Goal: Information Seeking & Learning: Learn about a topic

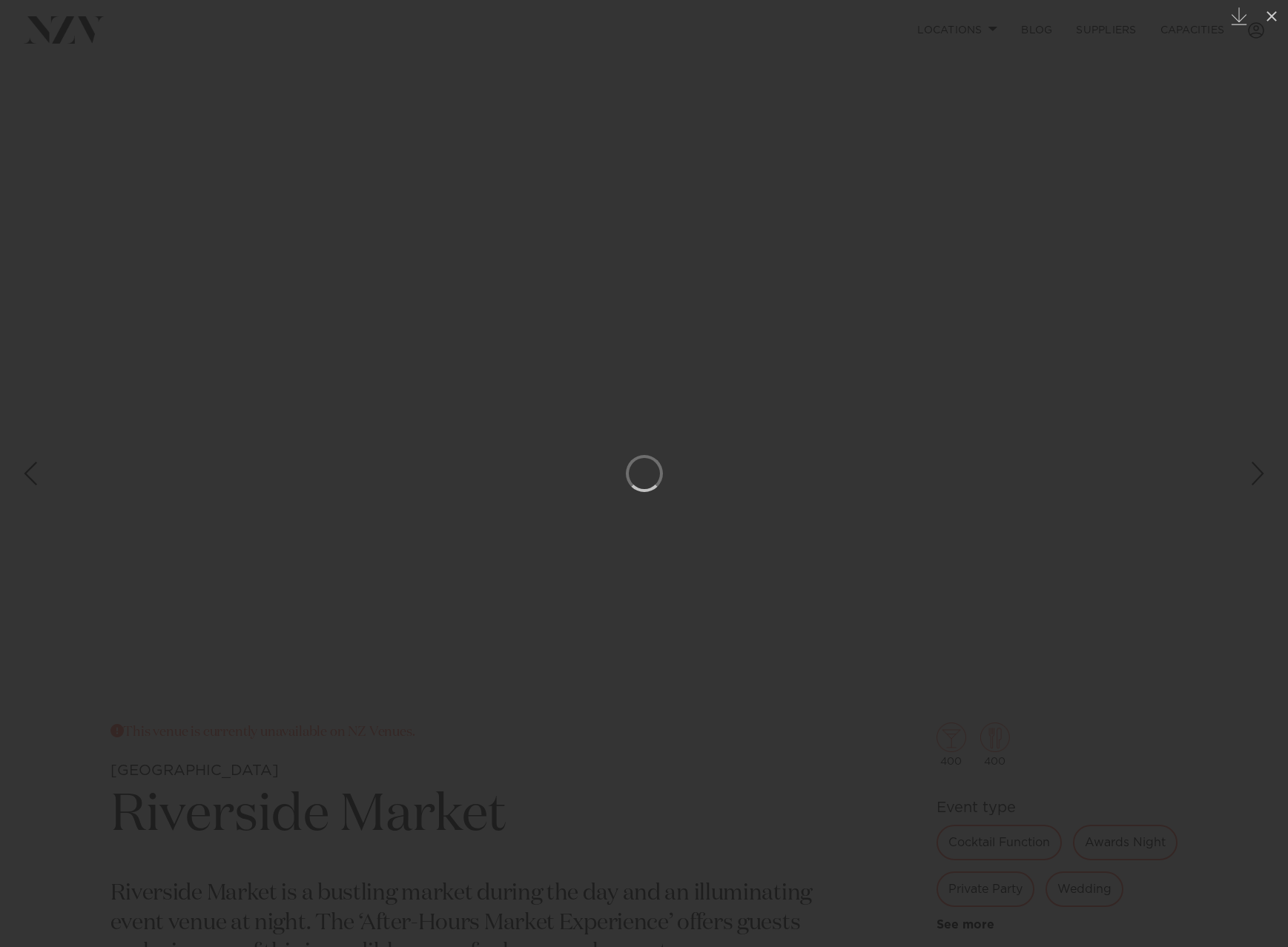
click at [1268, 20] on icon at bounding box center [1271, 17] width 11 height 11
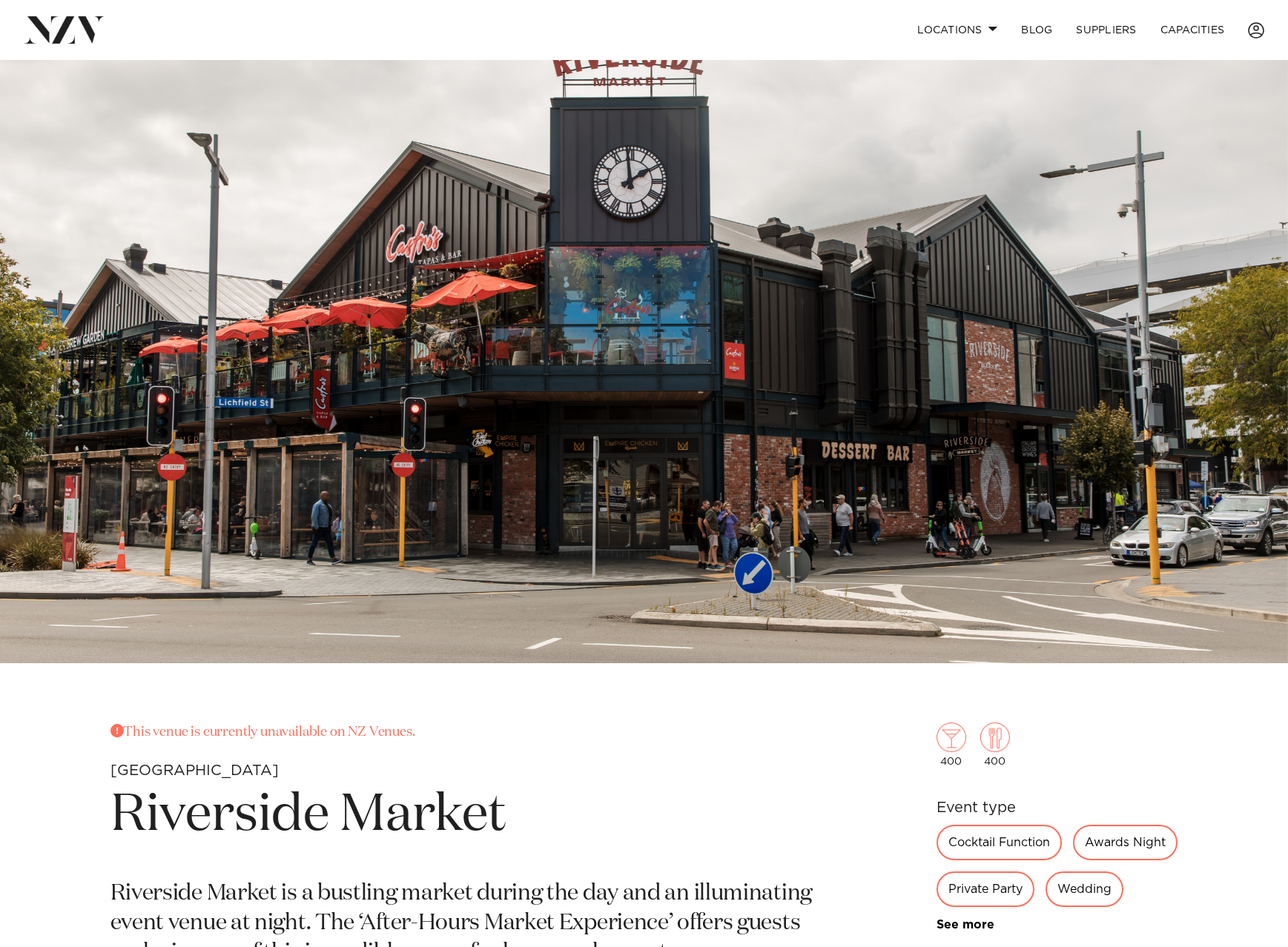
click at [530, 690] on div "[GEOGRAPHIC_DATA] This venue is currently unavailable on NZ Venues. [GEOGRAPHIC…" at bounding box center [644, 824] width 1288 height 1529
click at [777, 720] on div "[GEOGRAPHIC_DATA] This venue is currently unavailable on NZ Venues. [GEOGRAPHIC…" at bounding box center [644, 824] width 1288 height 1529
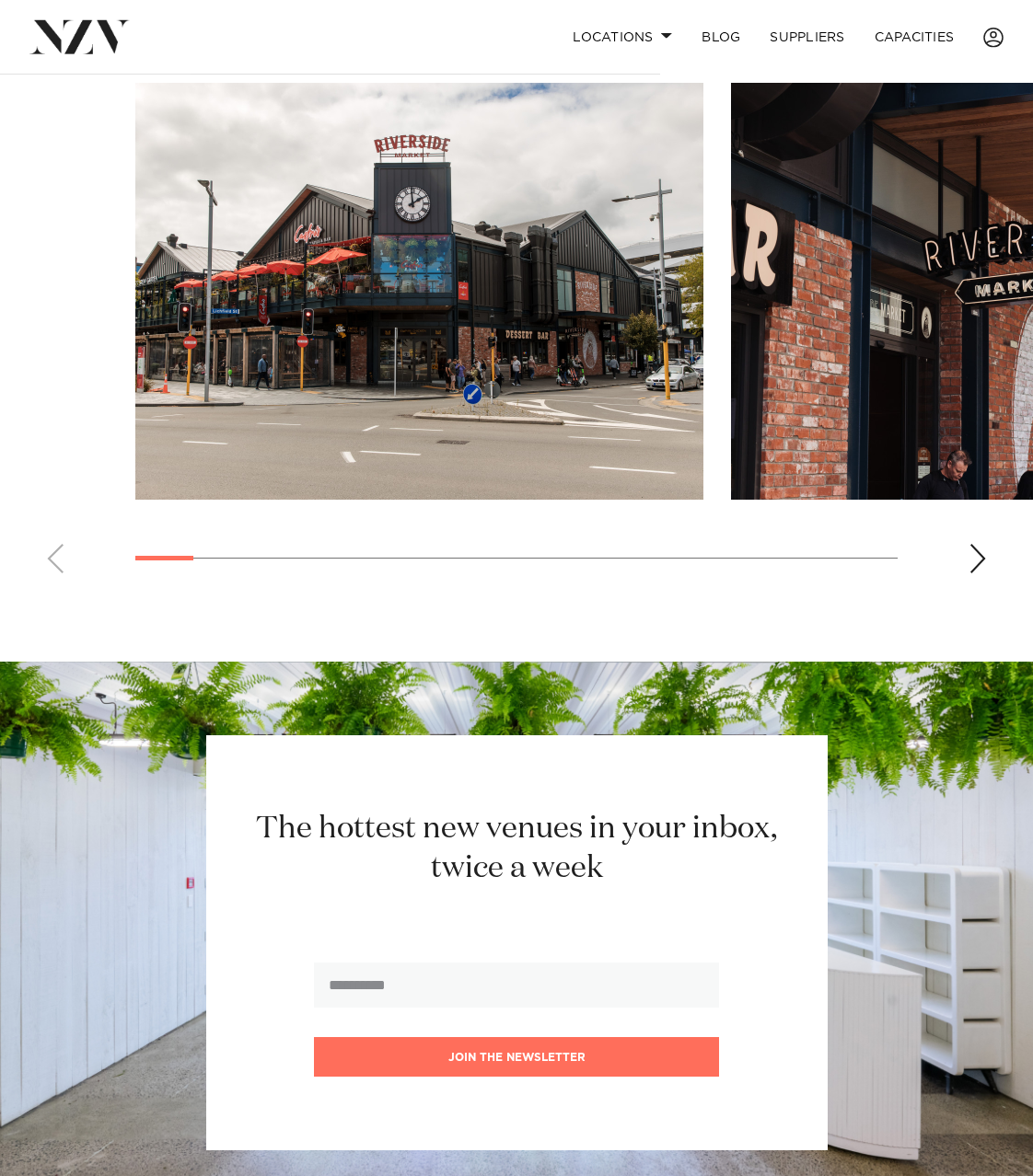
scroll to position [1314, 0]
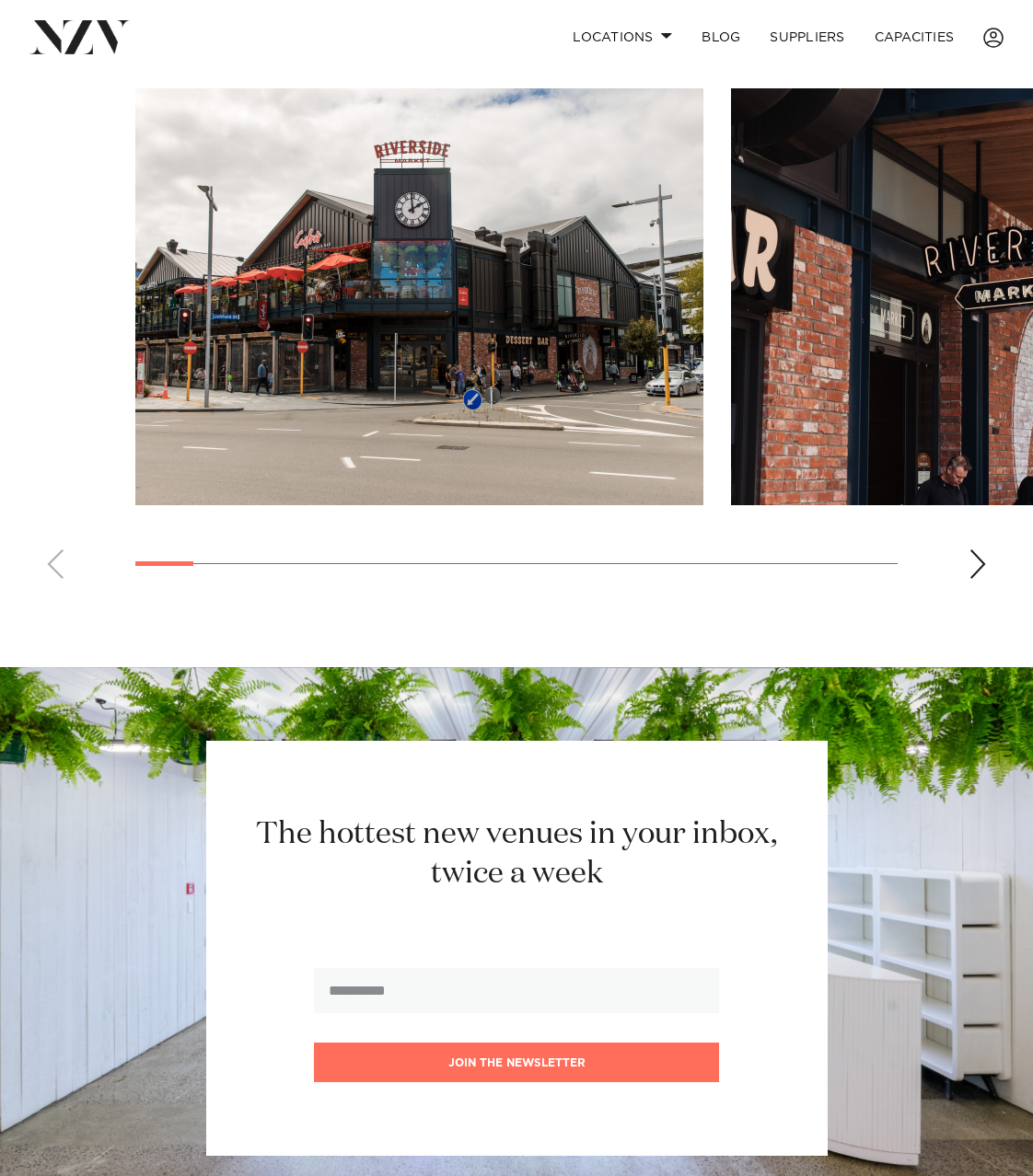
click at [803, 298] on img "2 / 17" at bounding box center [1015, 296] width 568 height 417
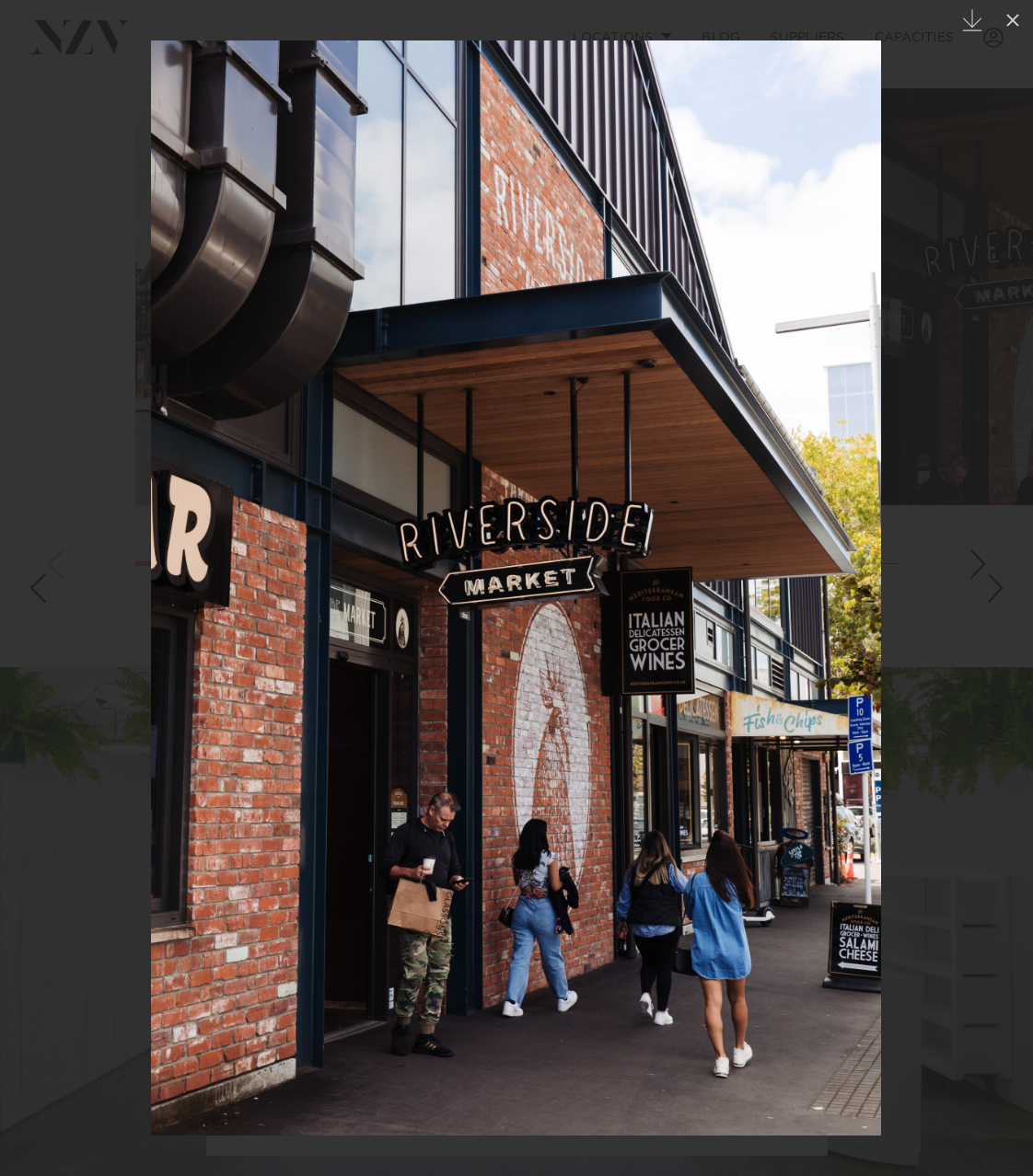
click at [941, 482] on div at bounding box center [516, 588] width 1033 height 1176
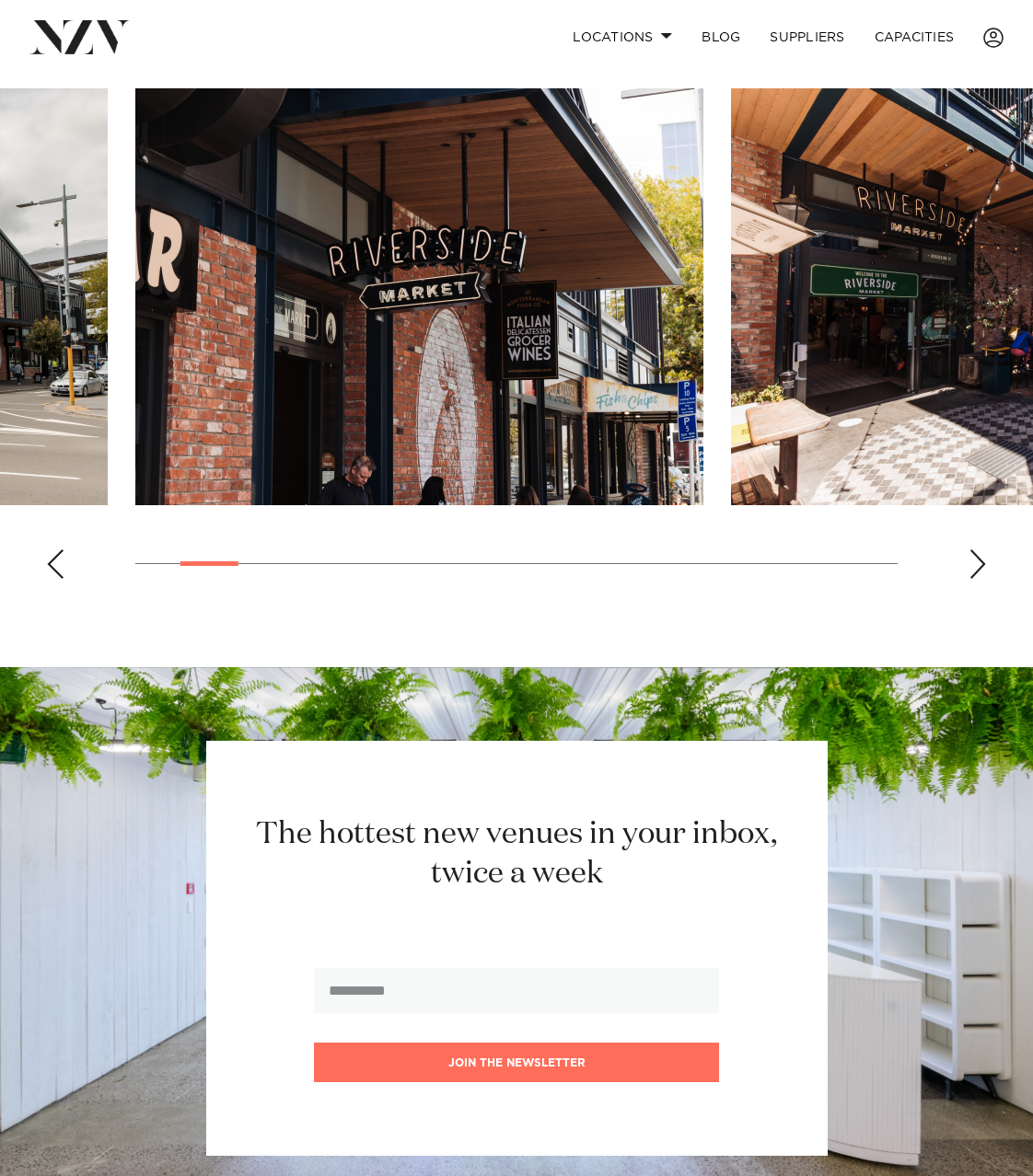
click at [965, 551] on swiper-container at bounding box center [516, 341] width 1033 height 505
click at [973, 557] on div "Next slide" at bounding box center [977, 564] width 19 height 29
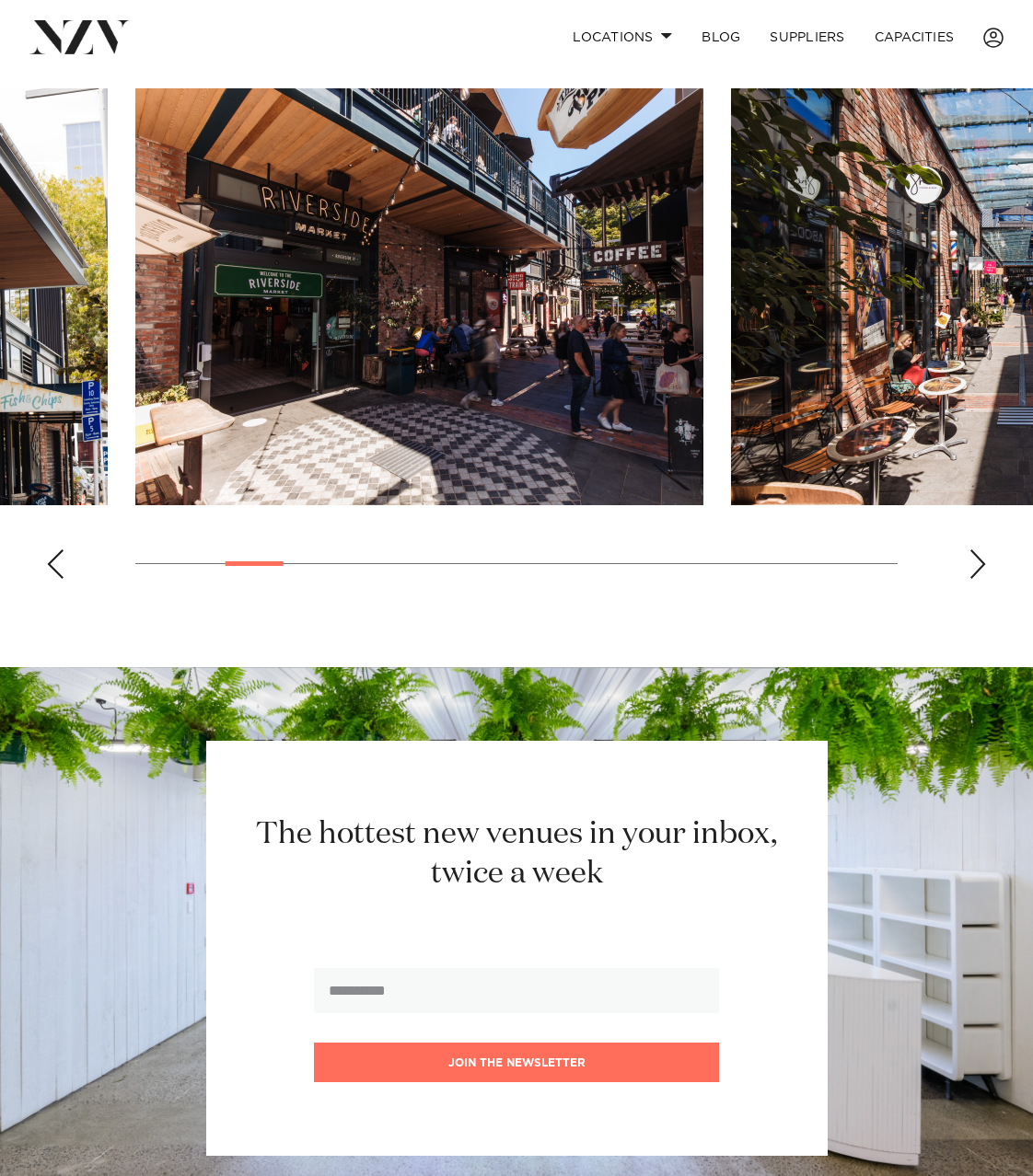
click at [979, 542] on swiper-container at bounding box center [516, 341] width 1033 height 505
click at [976, 553] on div "Next slide" at bounding box center [977, 564] width 19 height 29
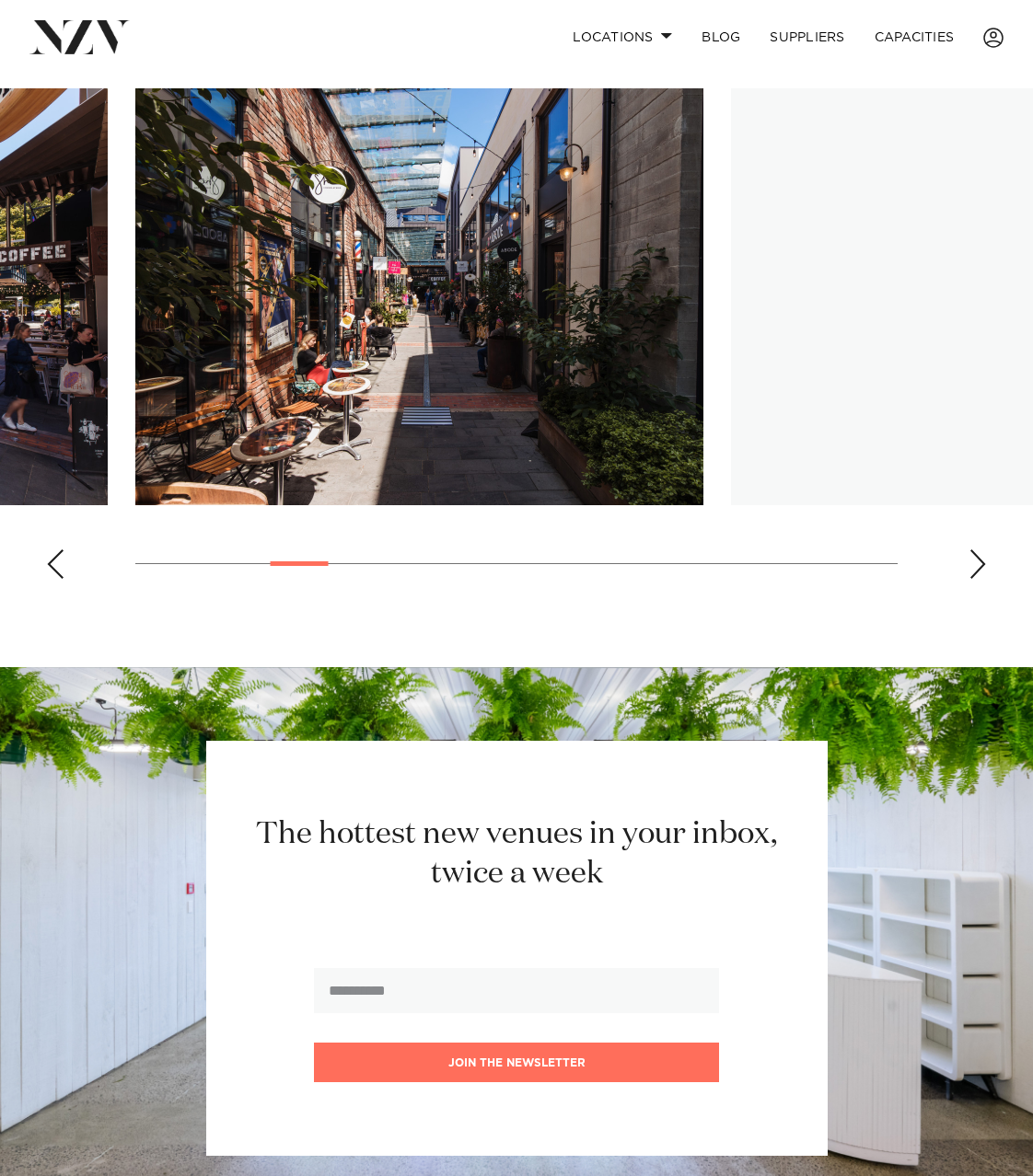
click at [970, 554] on div "Next slide" at bounding box center [977, 564] width 19 height 29
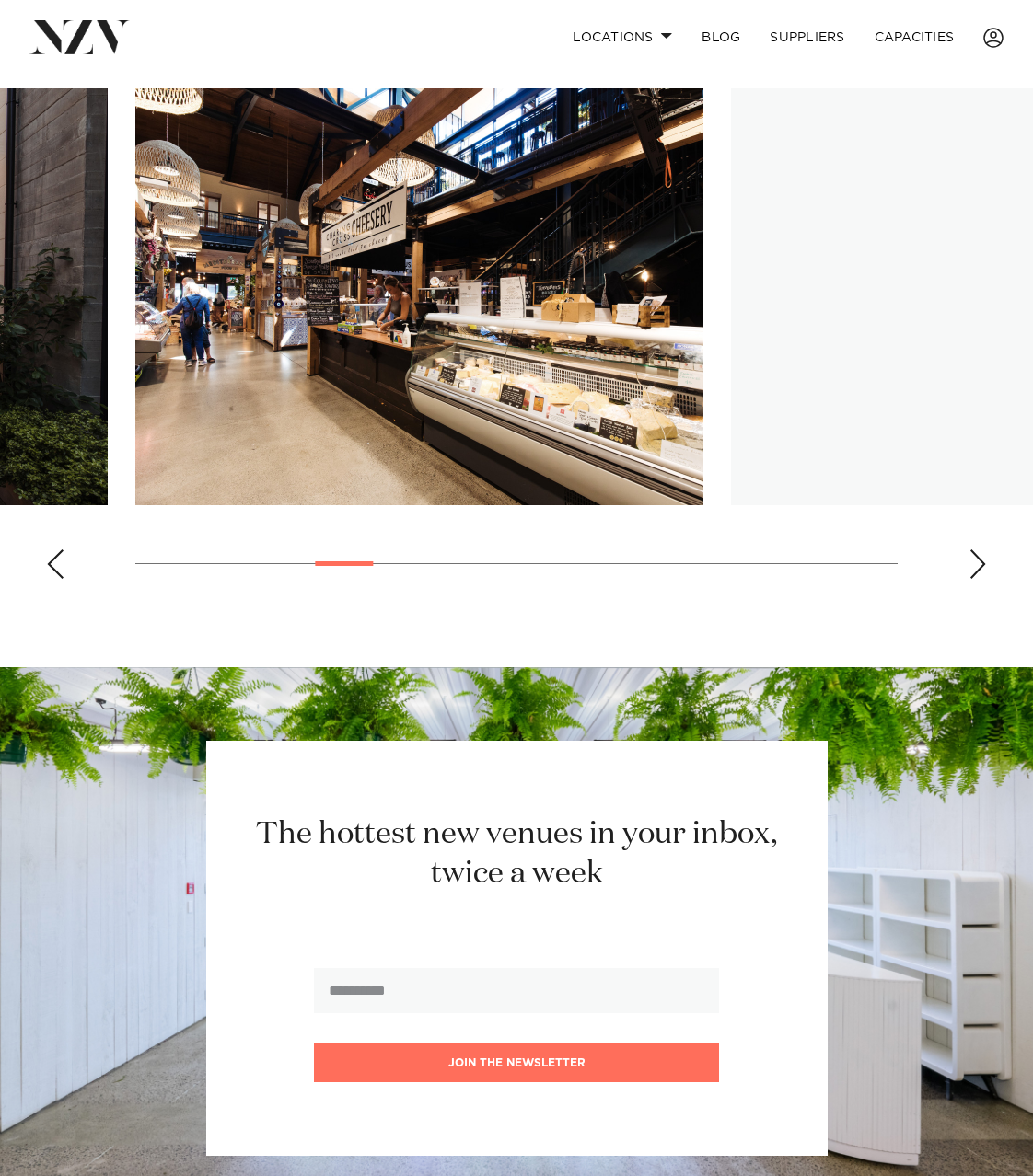
click at [970, 554] on div "Next slide" at bounding box center [977, 564] width 19 height 29
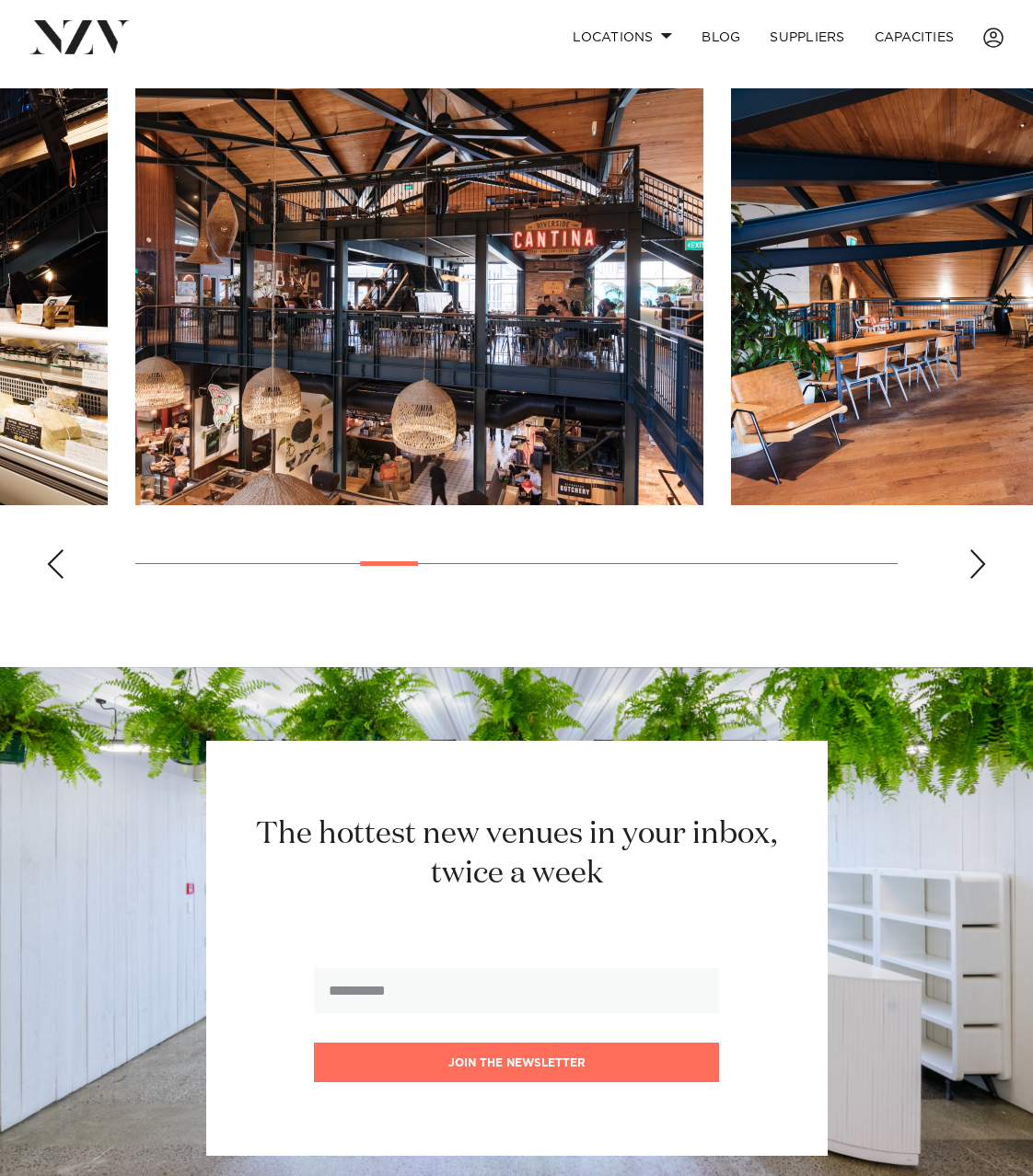
click at [275, 297] on img "6 / 17" at bounding box center [420, 296] width 568 height 417
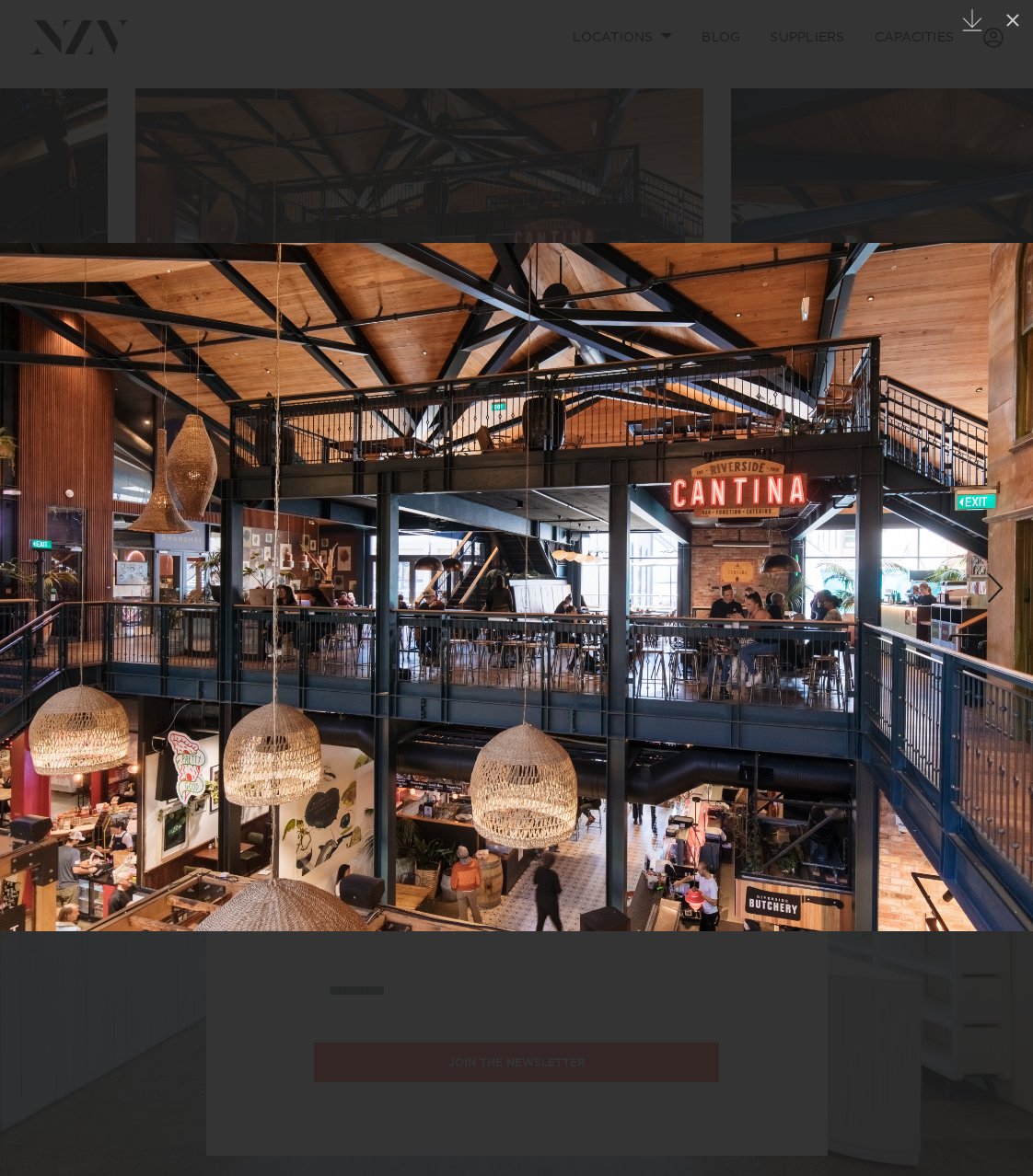
click at [994, 596] on div "Next slide" at bounding box center [995, 588] width 24 height 35
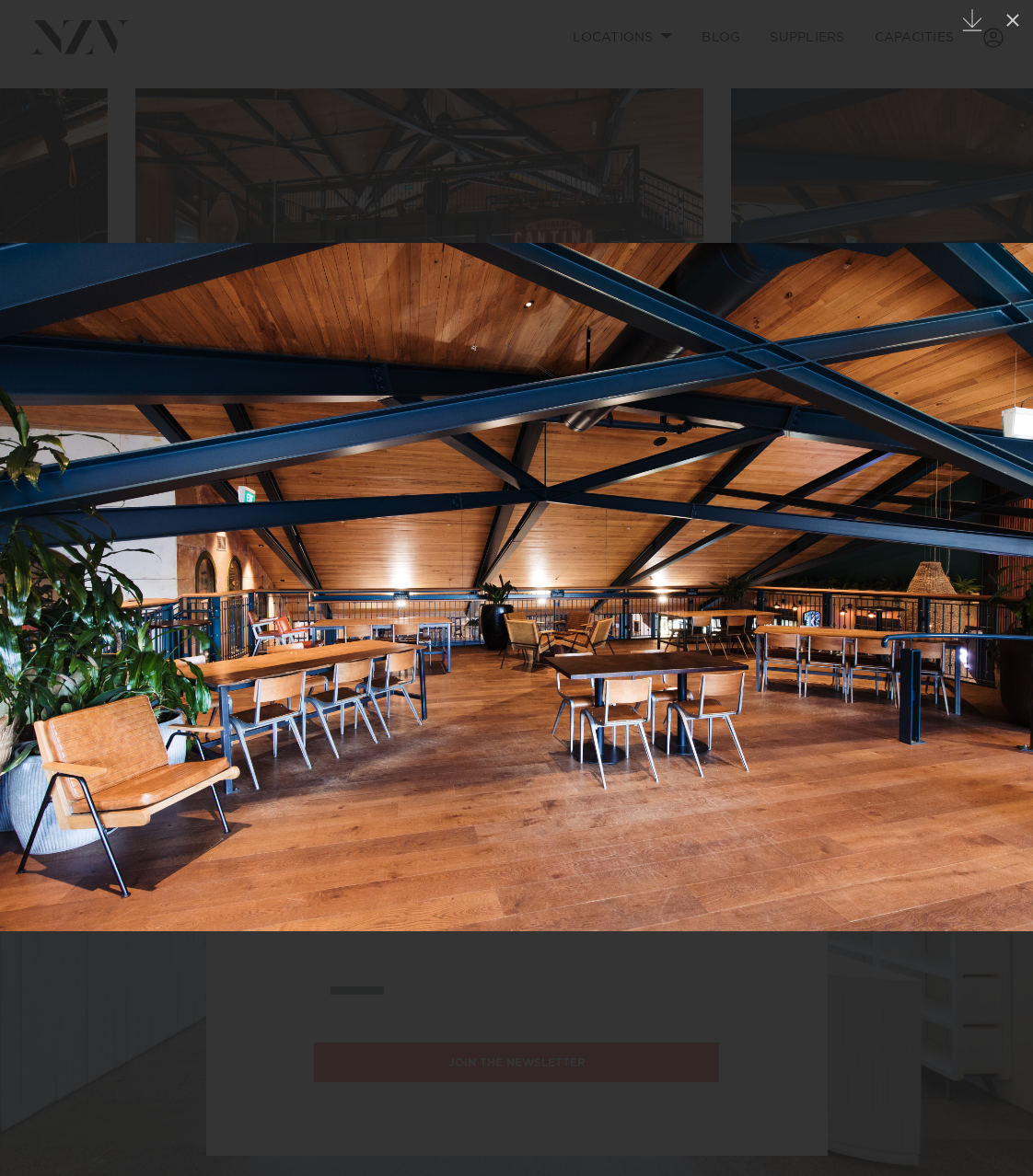
click at [994, 595] on div "Next slide" at bounding box center [995, 588] width 24 height 35
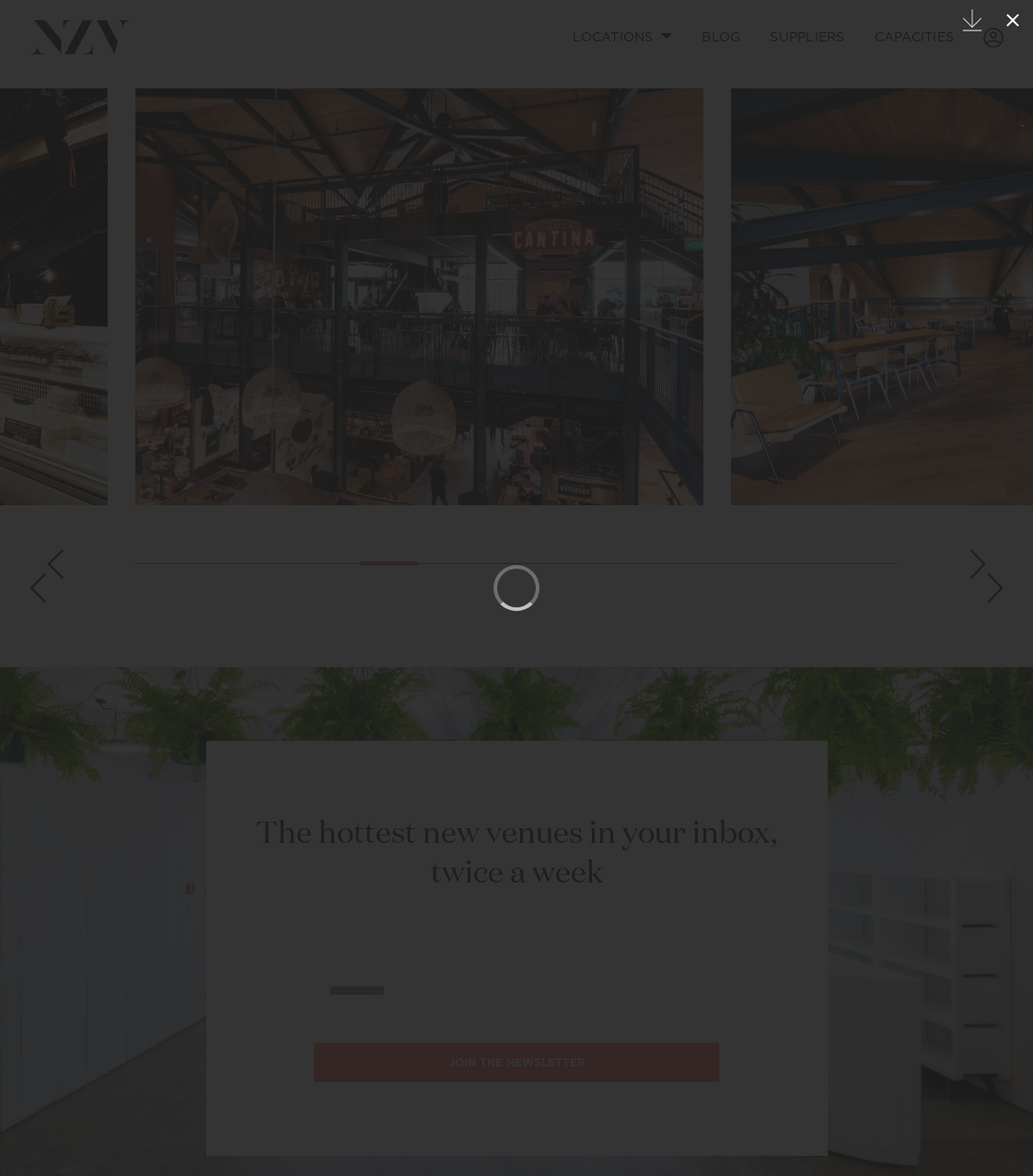
drag, startPoint x: 1019, startPoint y: 21, endPoint x: 1020, endPoint y: 31, distance: 10.0
click at [1020, 21] on icon at bounding box center [1012, 20] width 22 height 22
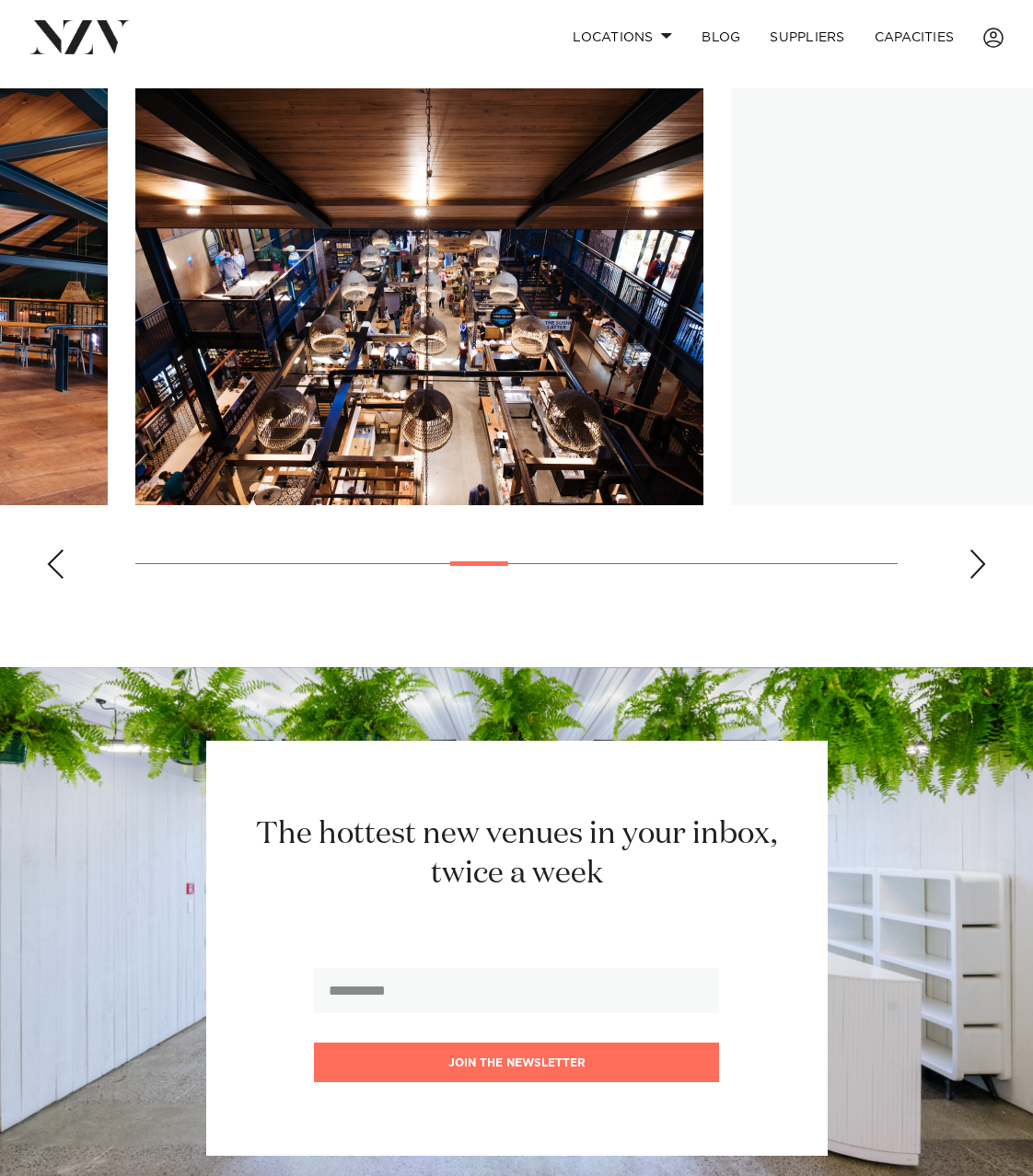
click at [969, 556] on div "Next slide" at bounding box center [977, 564] width 19 height 29
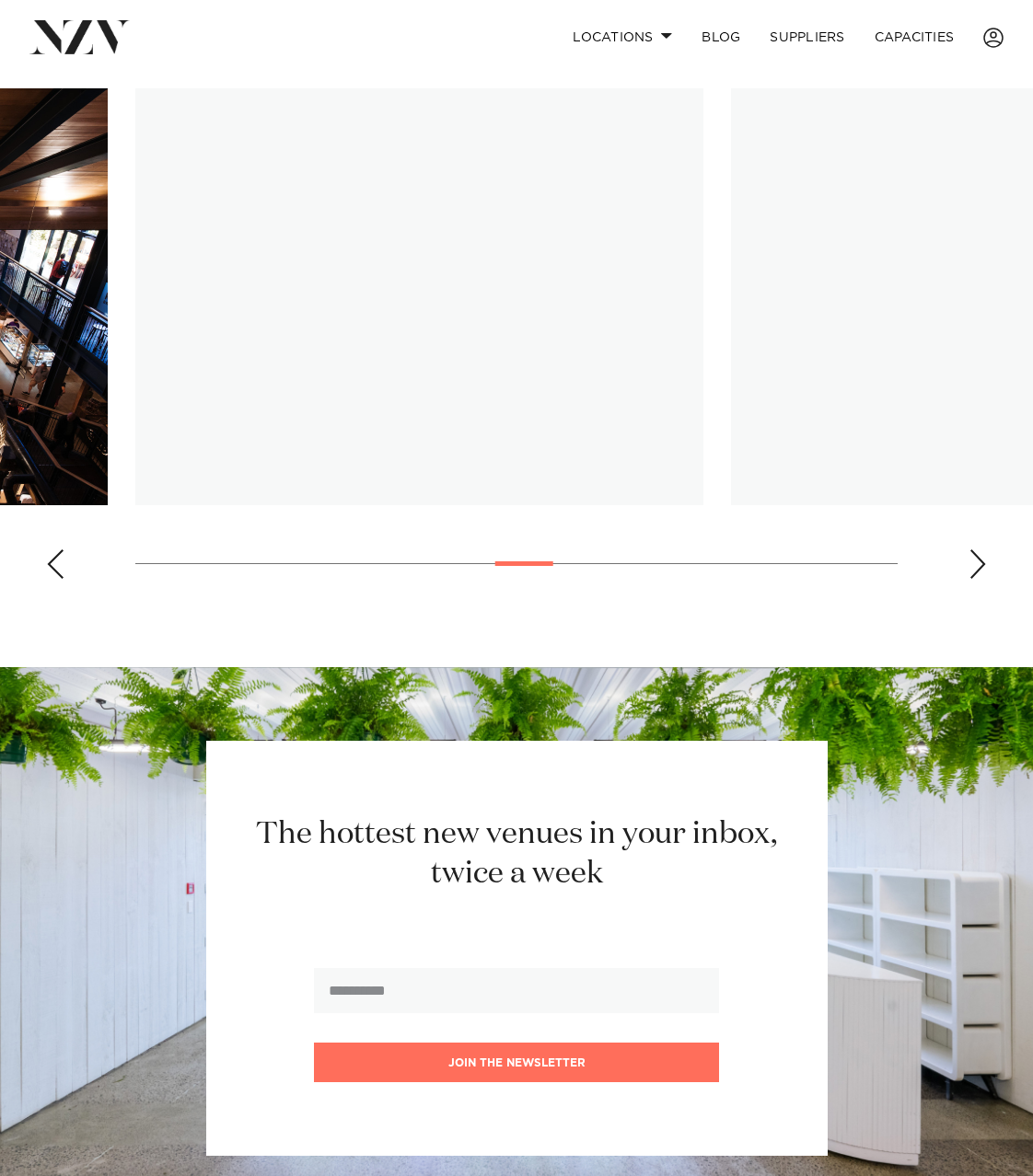
click at [969, 556] on div "Next slide" at bounding box center [977, 564] width 19 height 29
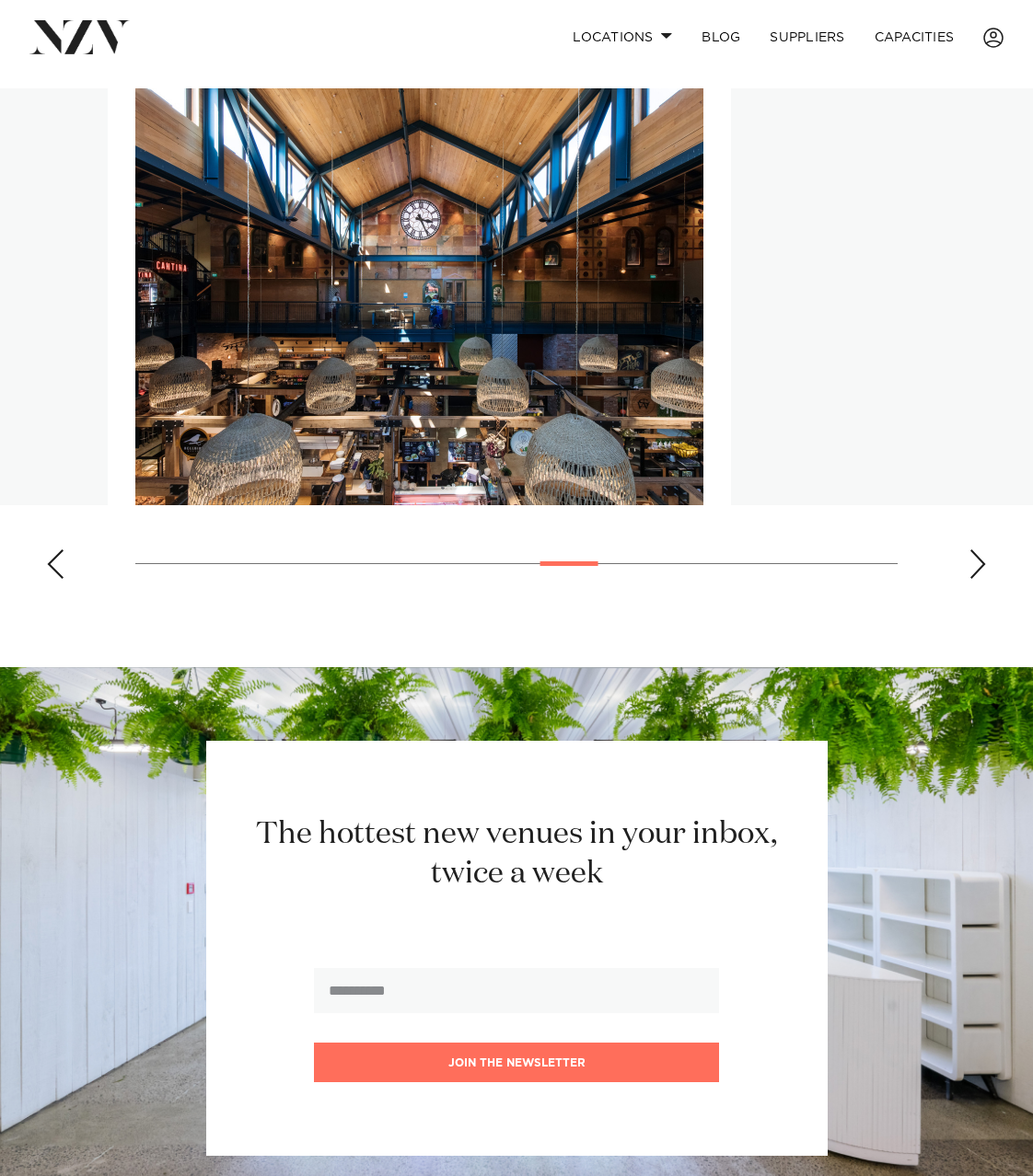
click at [969, 556] on div "Next slide" at bounding box center [977, 564] width 19 height 29
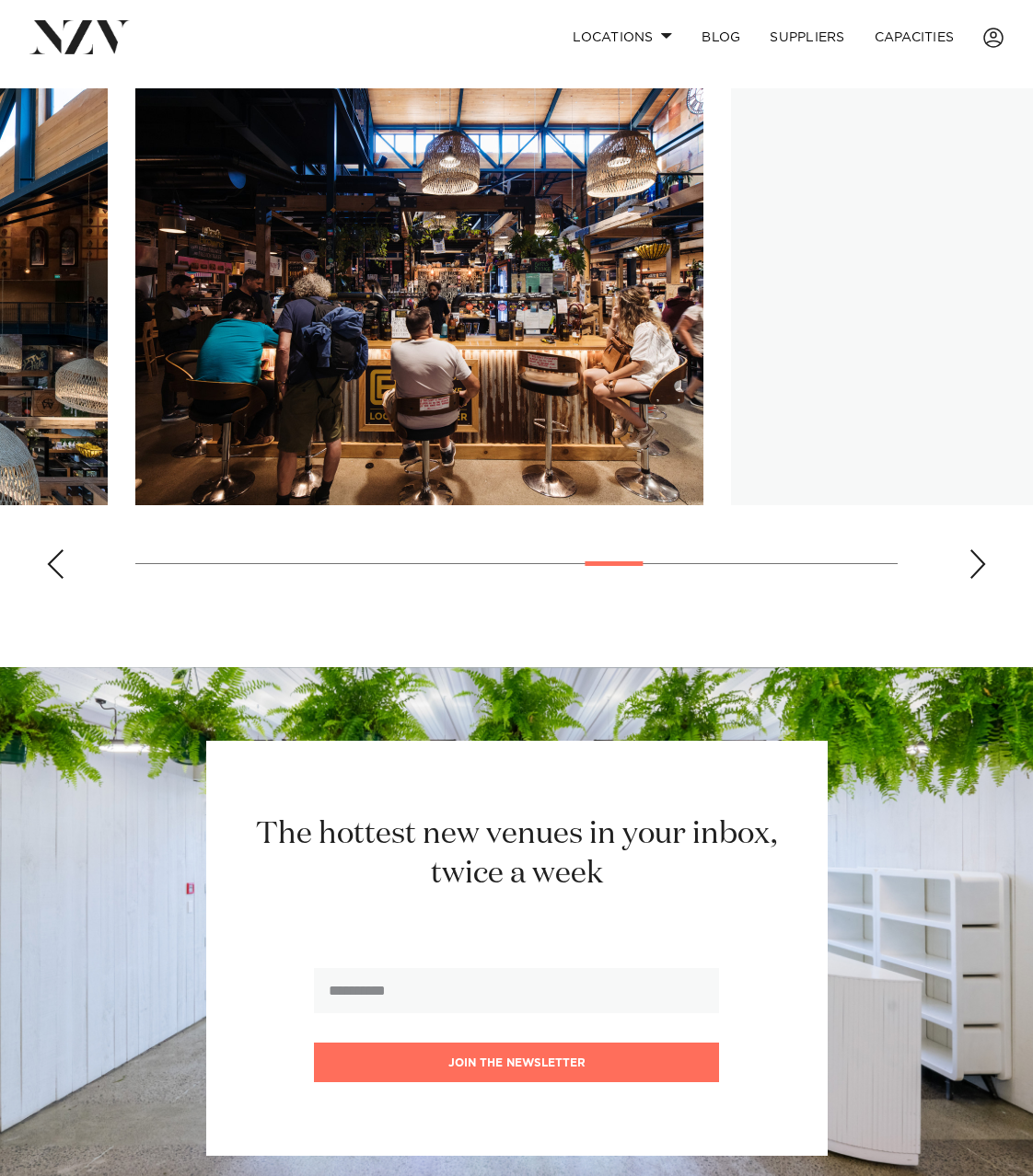
click at [969, 556] on div "Next slide" at bounding box center [977, 564] width 19 height 29
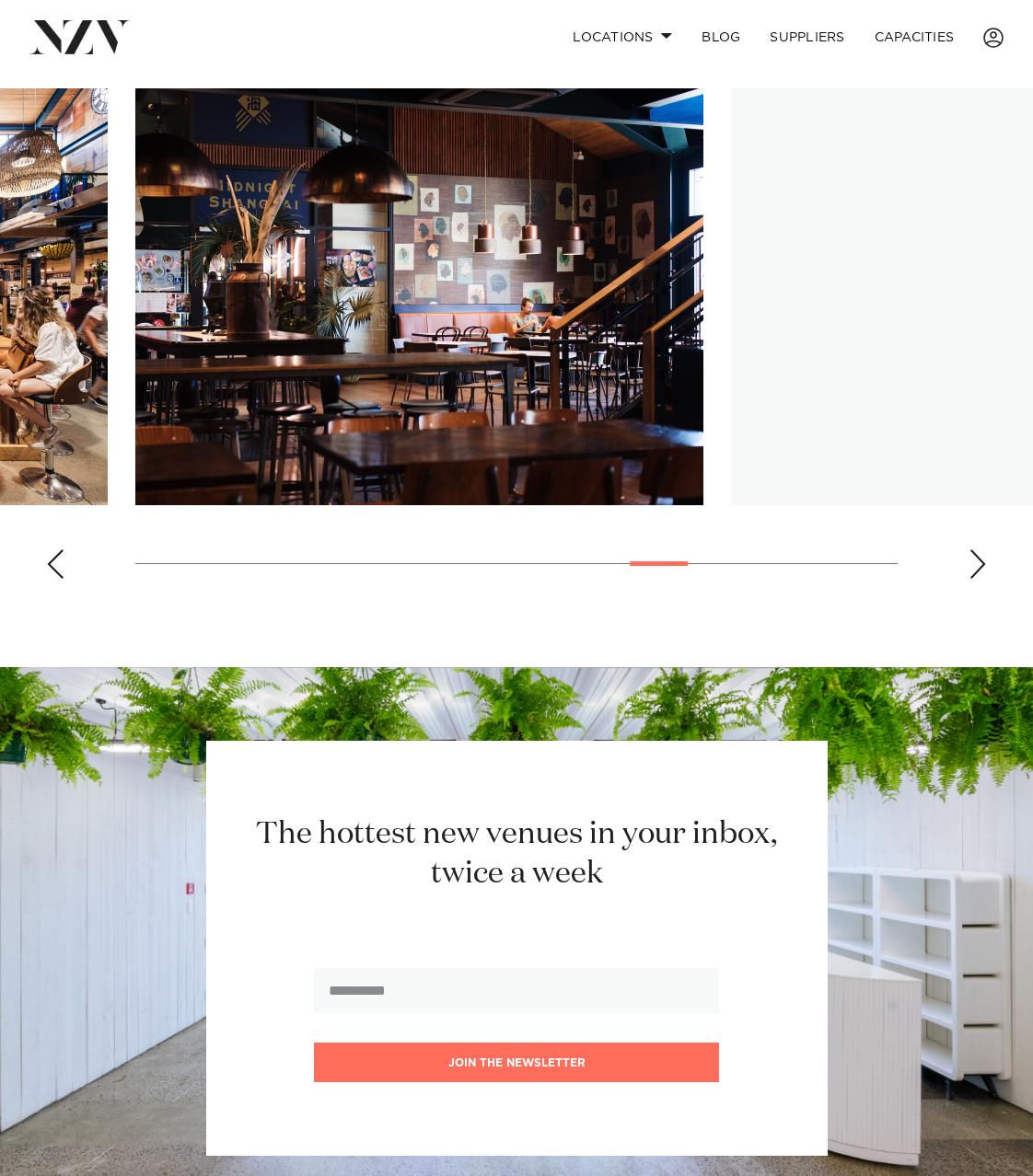
click at [969, 556] on div "Next slide" at bounding box center [977, 564] width 19 height 29
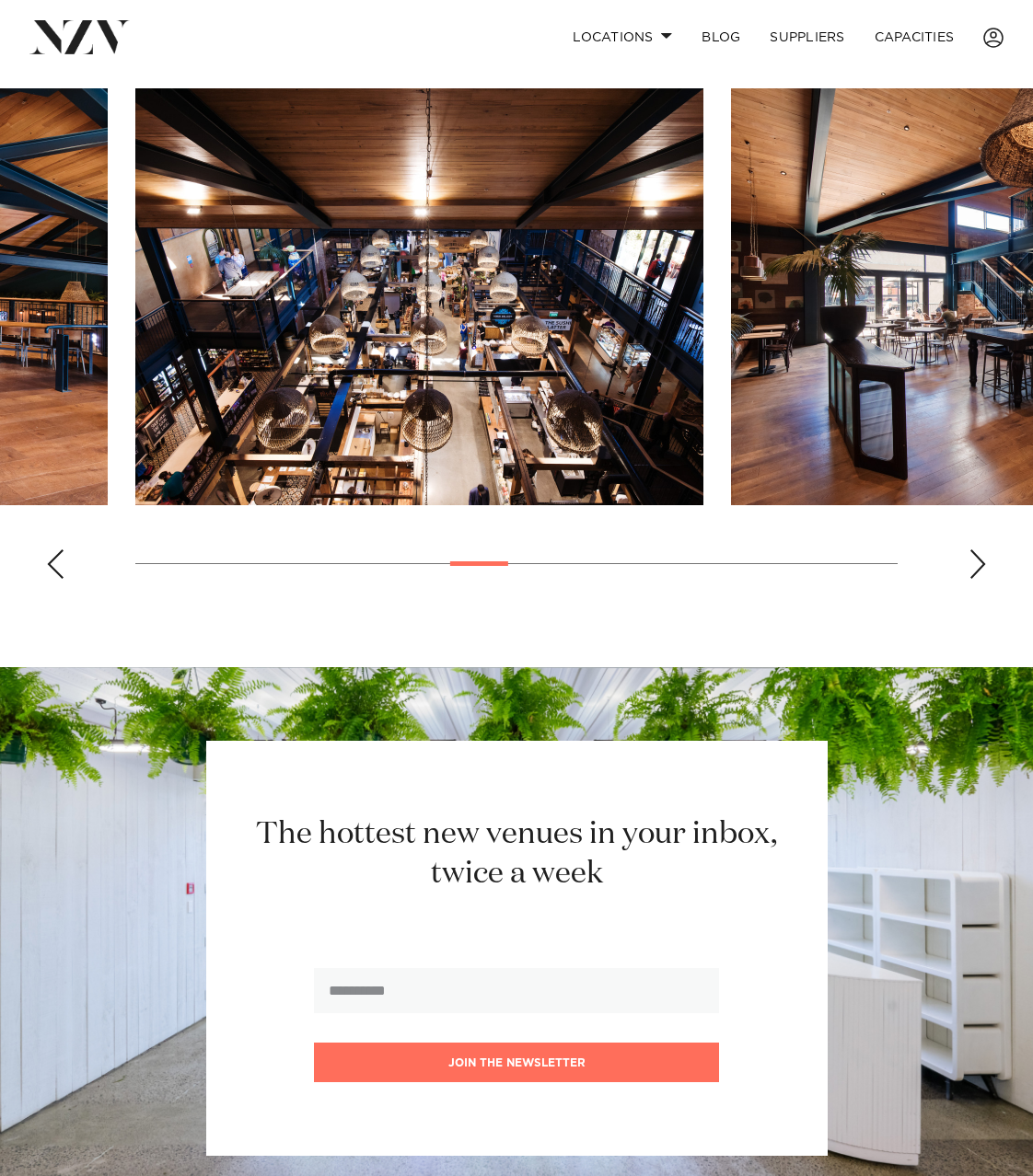
click at [976, 564] on div "Next slide" at bounding box center [977, 564] width 19 height 29
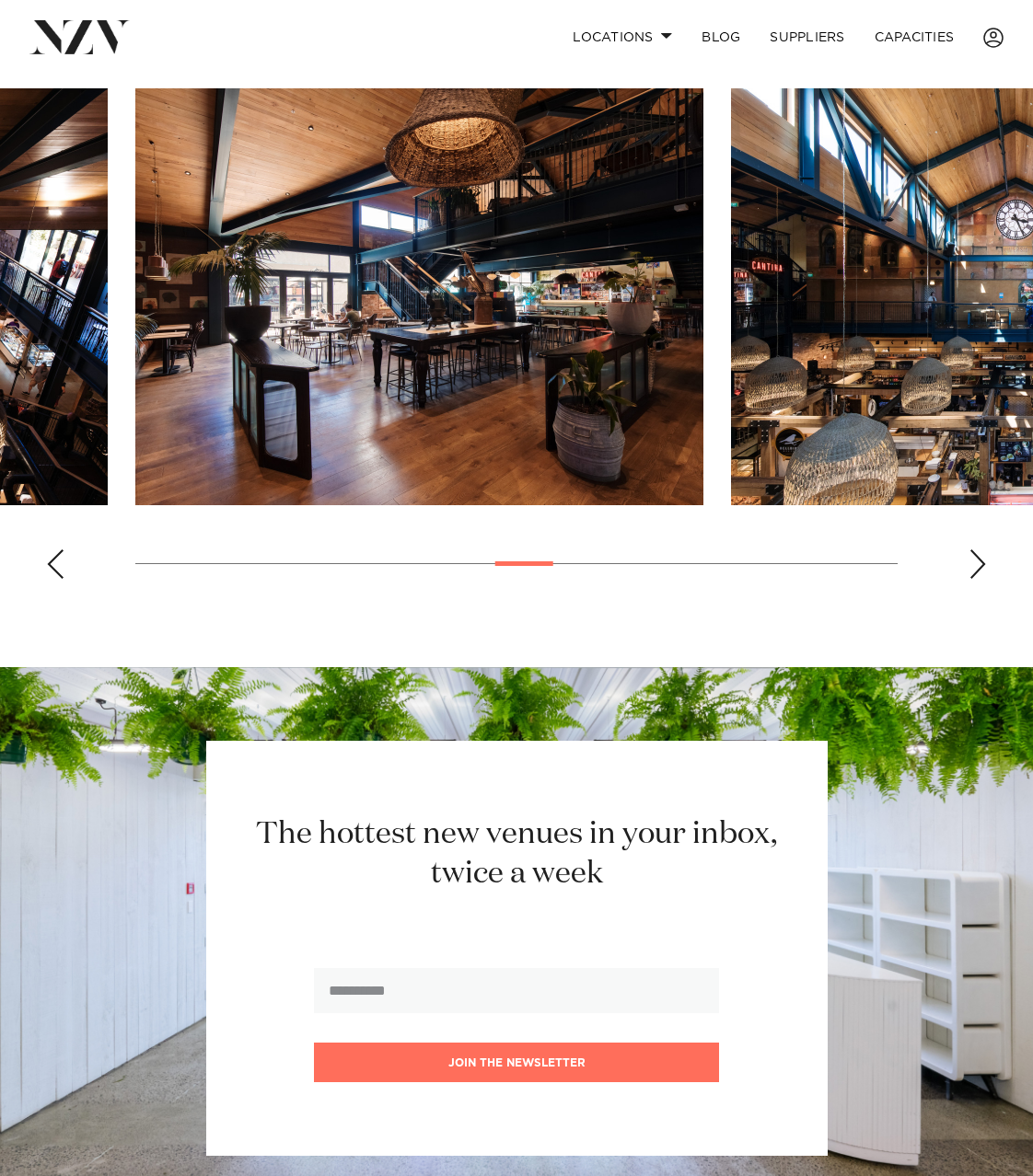
click at [976, 564] on div "Next slide" at bounding box center [977, 564] width 19 height 29
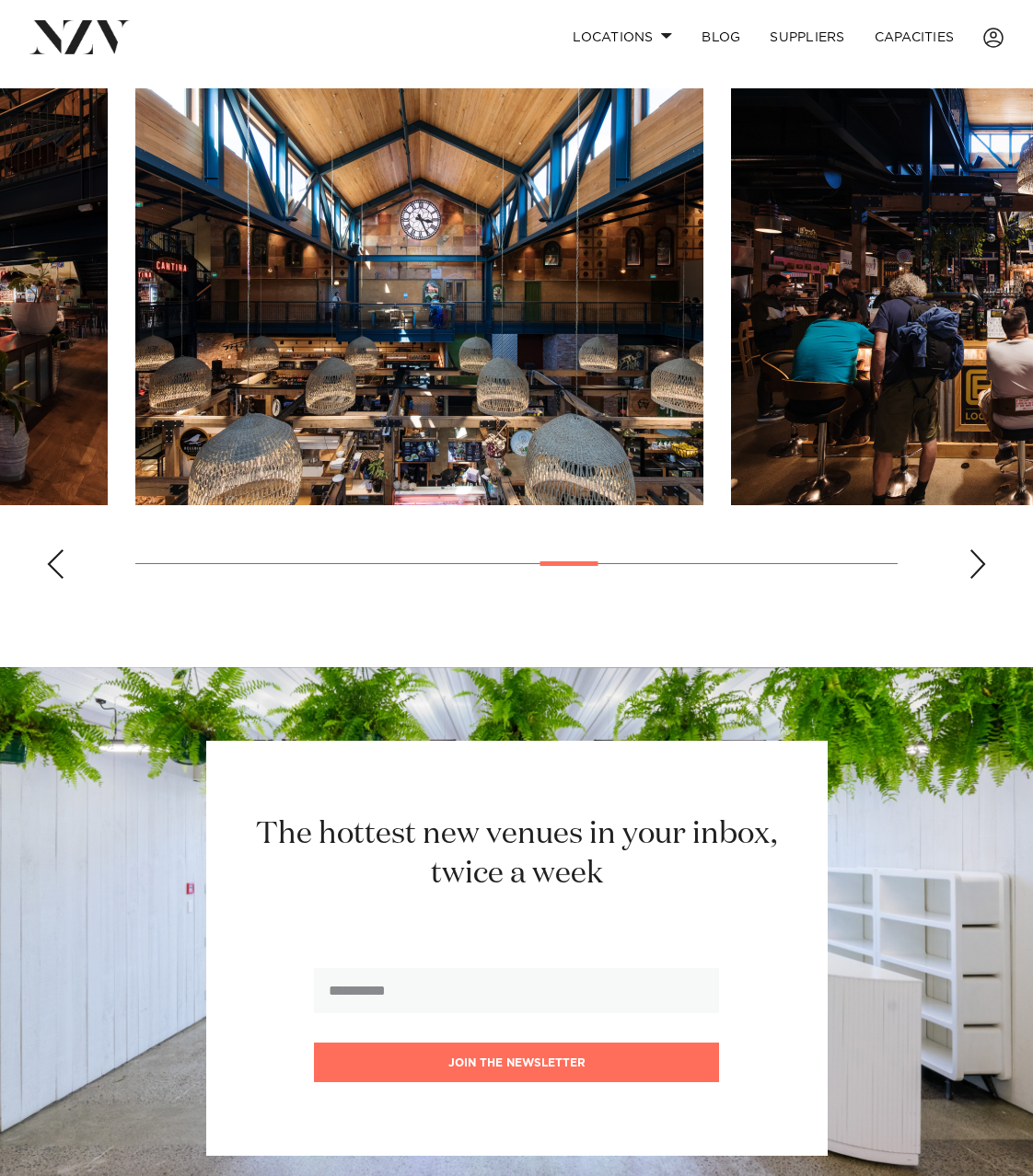
click at [976, 564] on div "Next slide" at bounding box center [977, 564] width 19 height 29
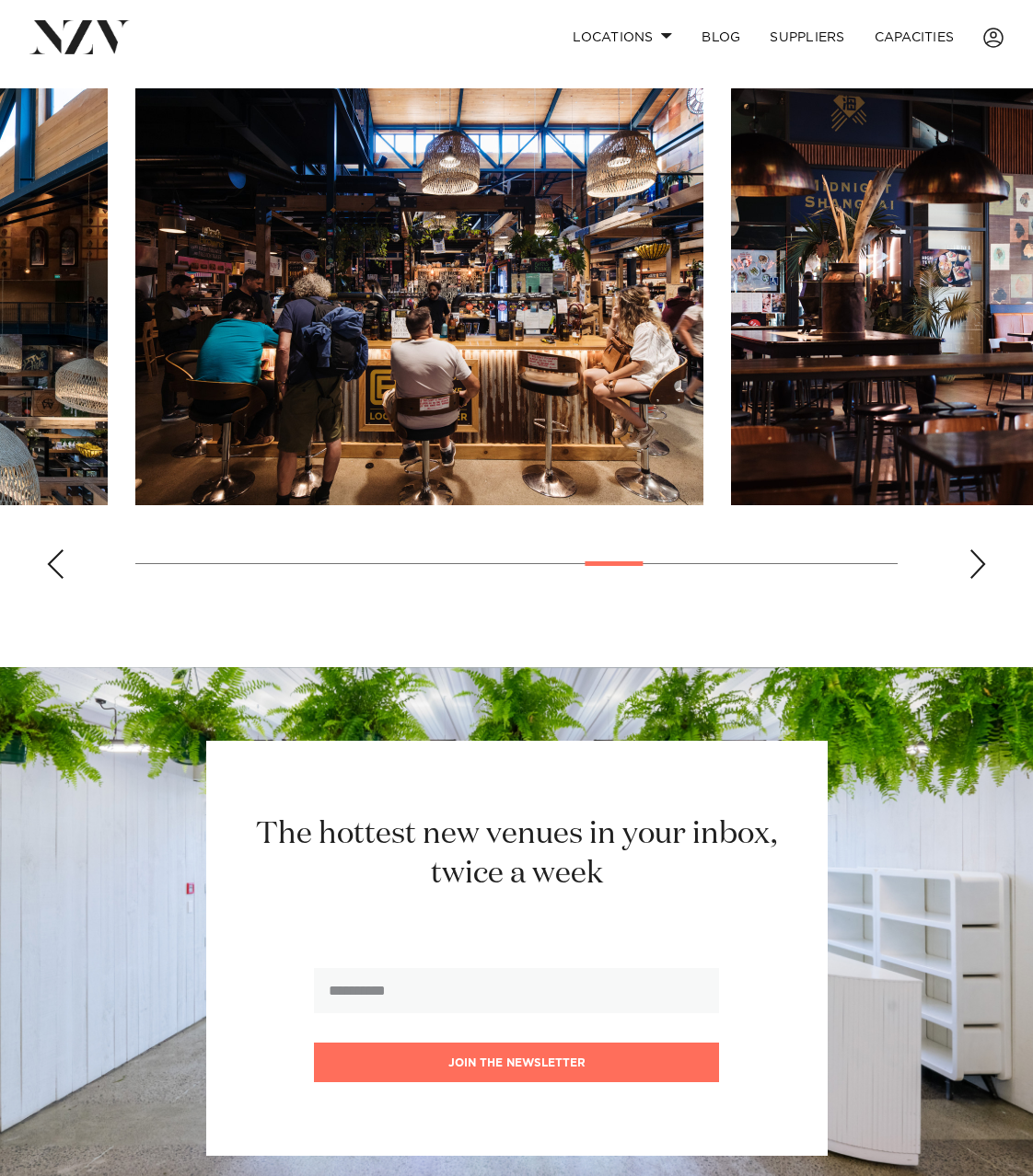
click at [976, 564] on div "Next slide" at bounding box center [977, 564] width 19 height 29
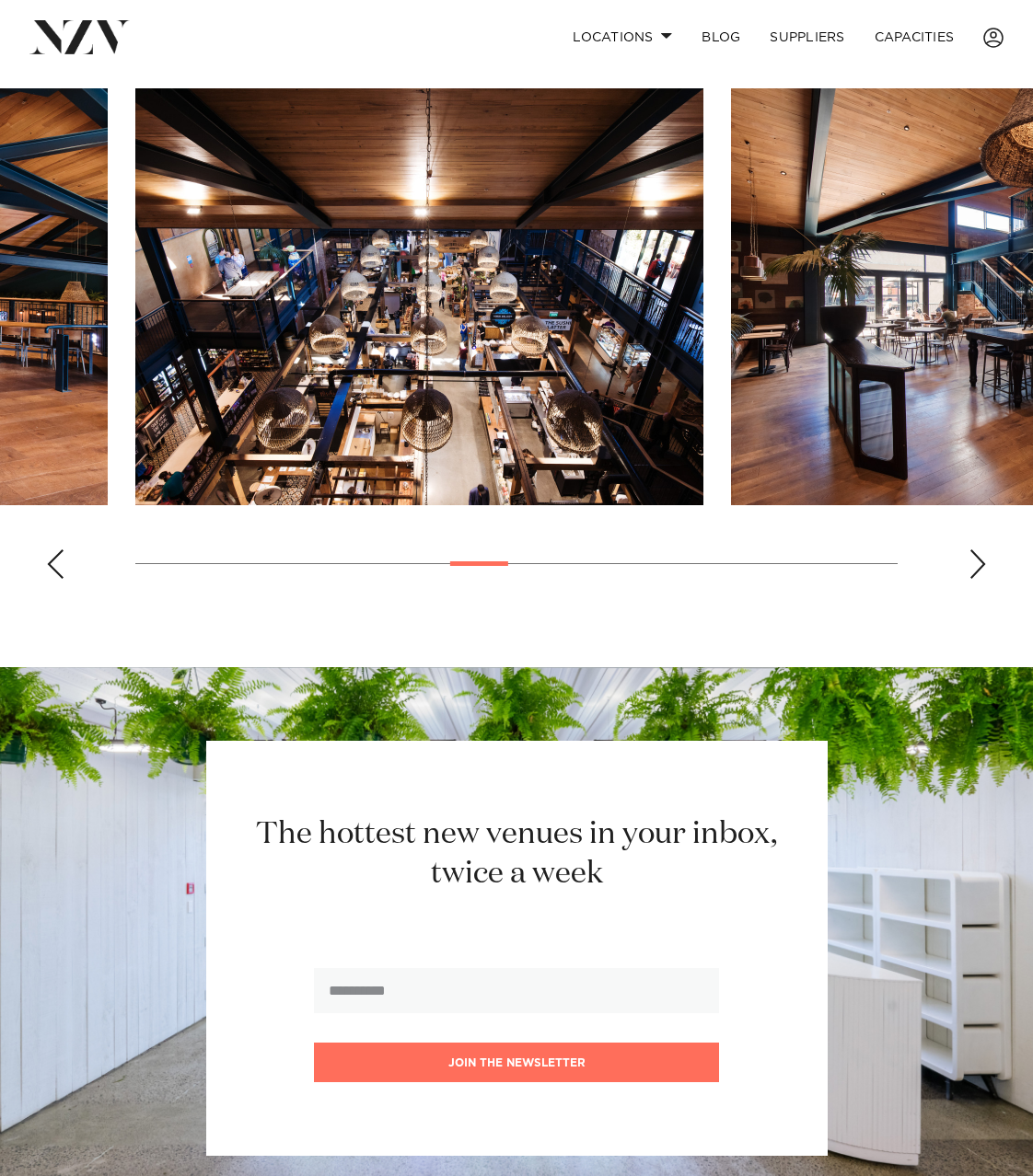
click at [984, 560] on div "Next slide" at bounding box center [977, 564] width 19 height 29
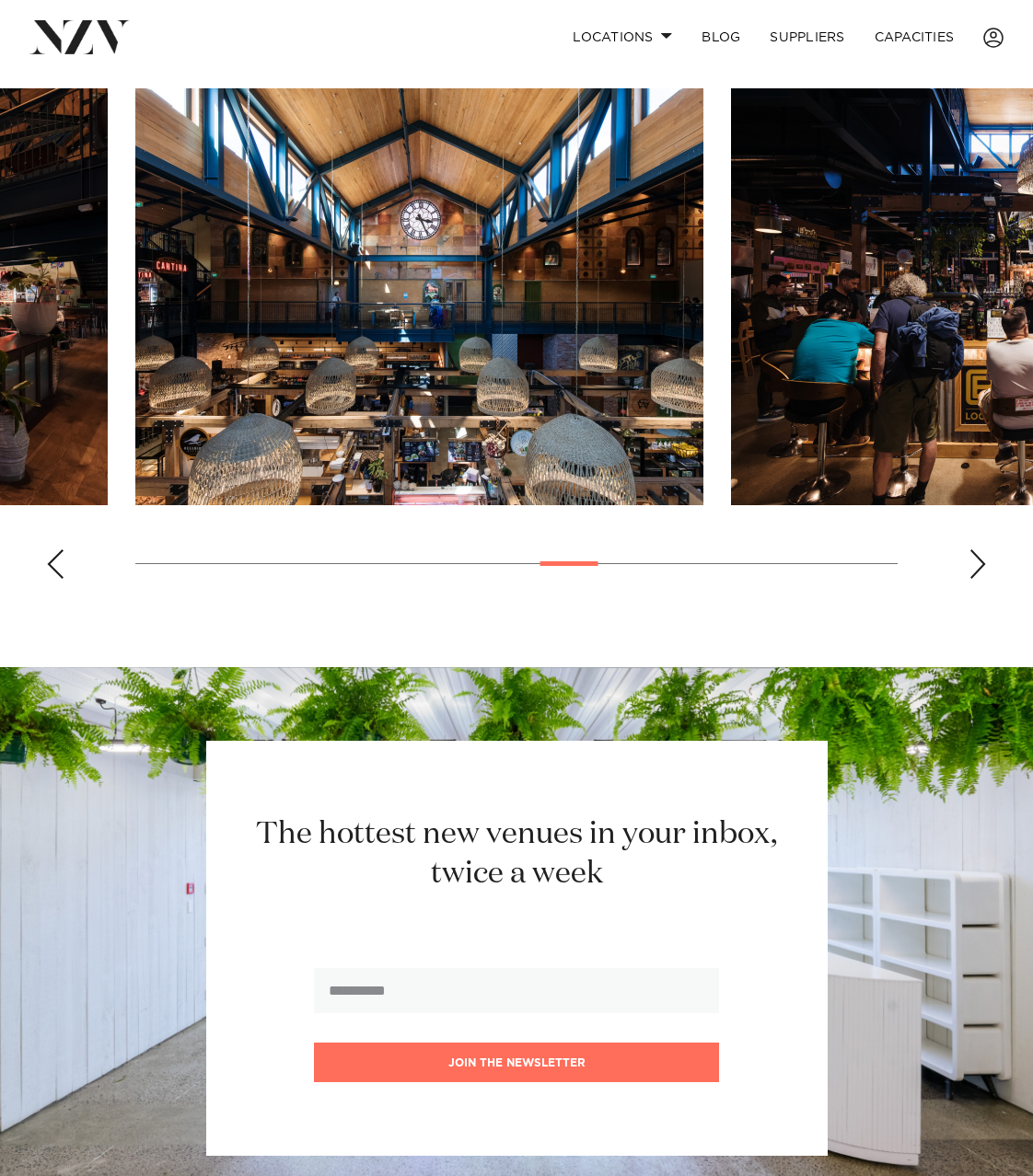
click at [984, 560] on div "Next slide" at bounding box center [977, 564] width 19 height 29
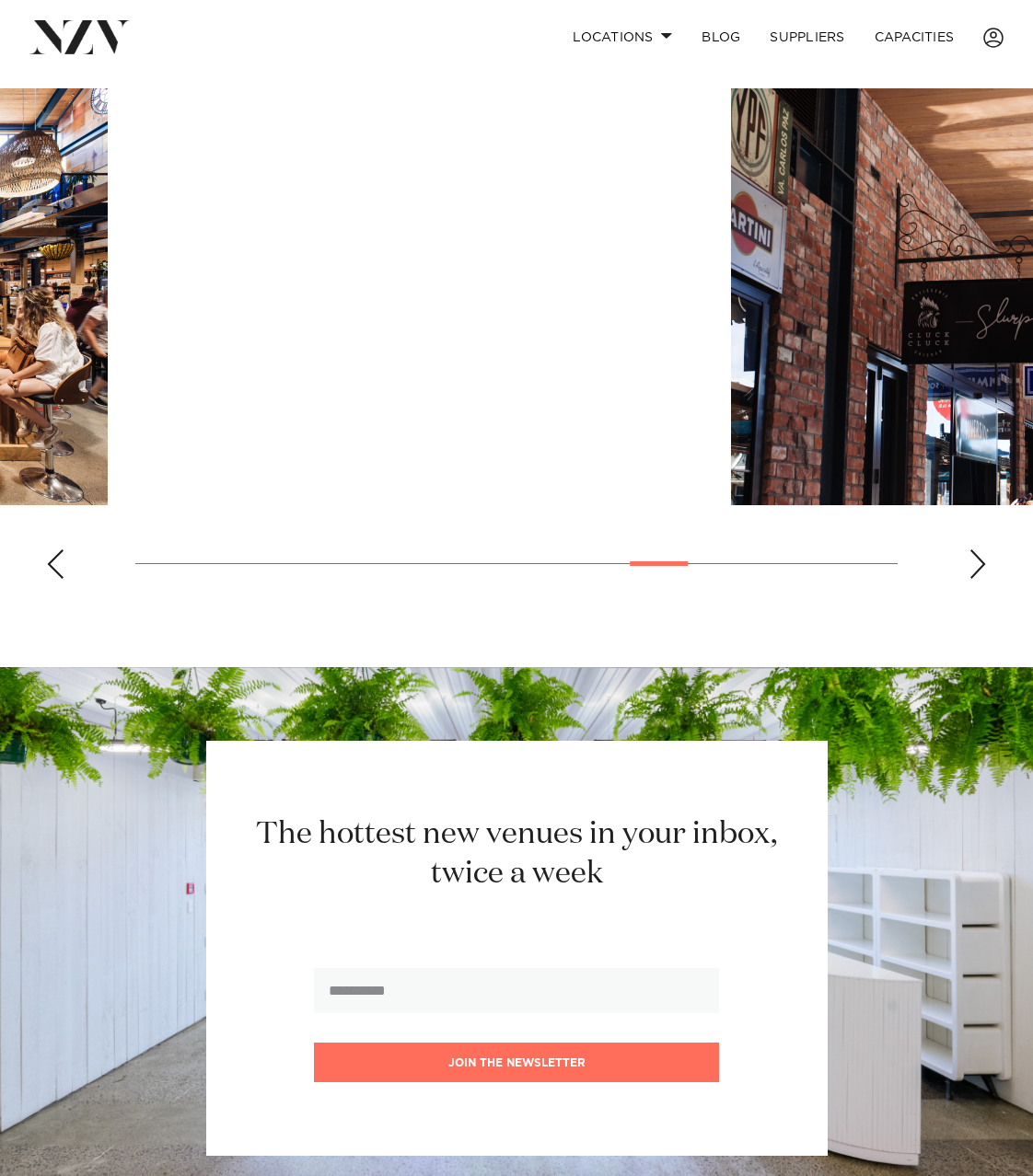
click at [984, 560] on div "Next slide" at bounding box center [977, 564] width 19 height 29
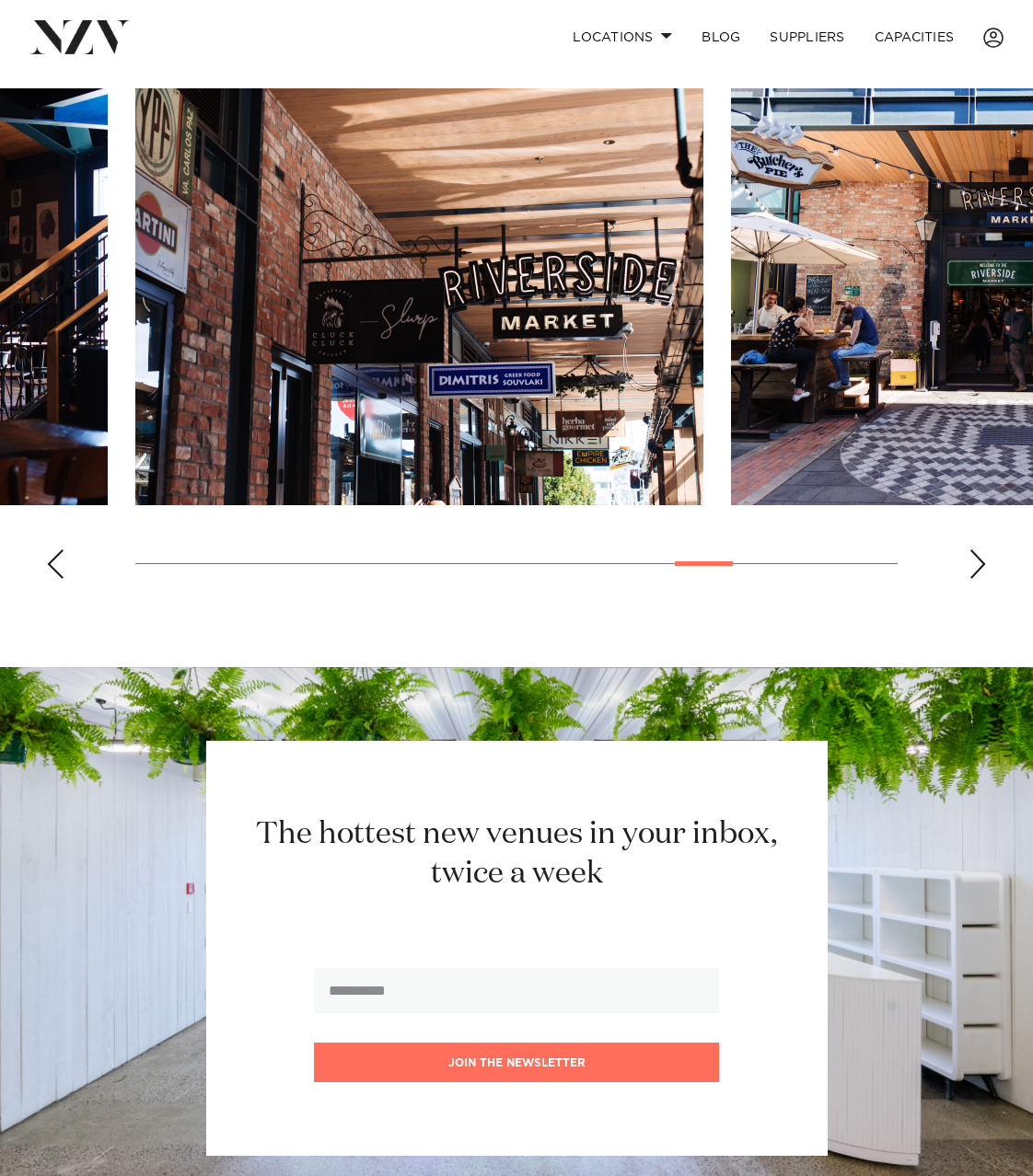
click at [640, 372] on img "13 / 17" at bounding box center [420, 296] width 568 height 417
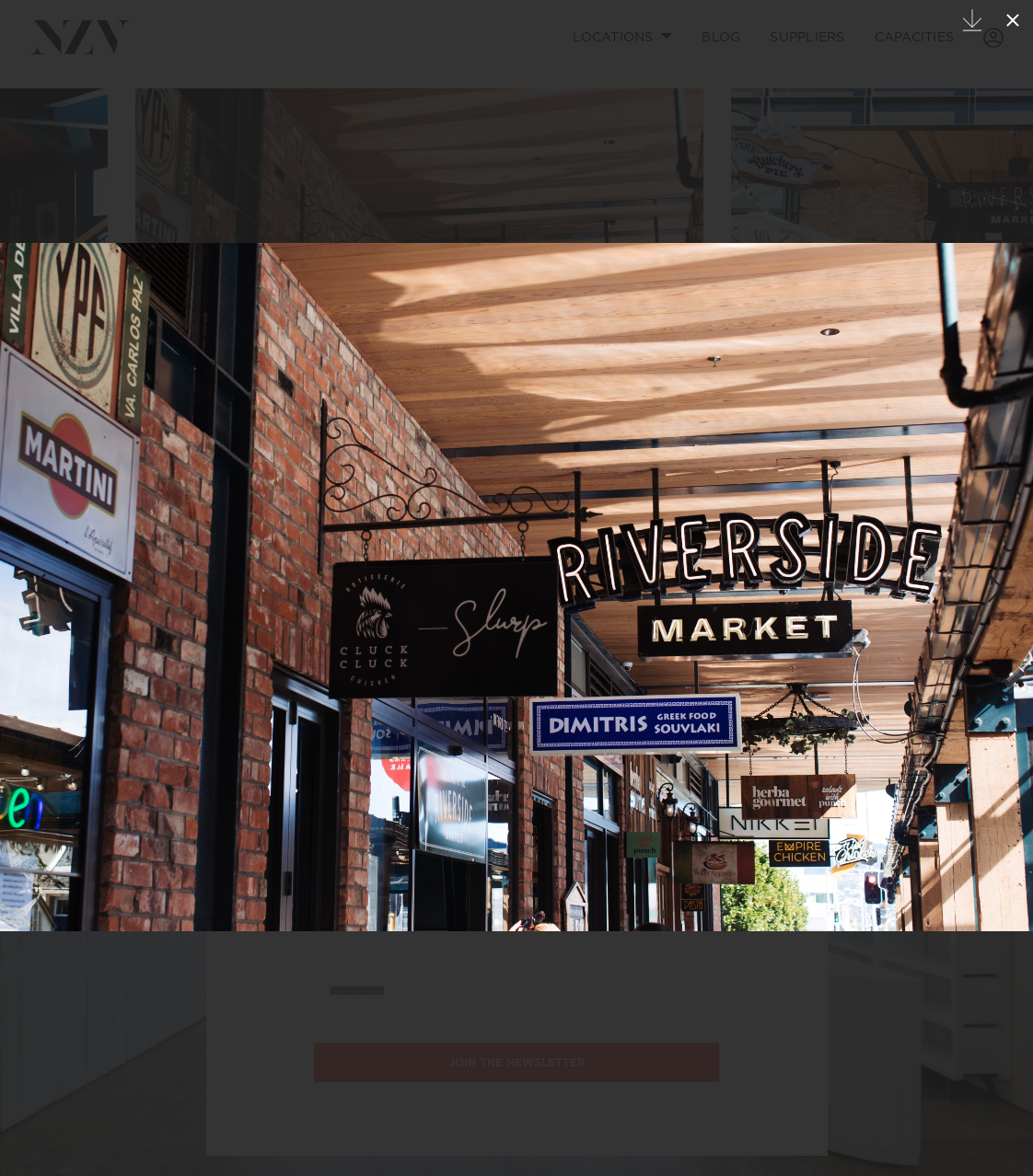
click at [1026, 20] on button at bounding box center [1012, 20] width 40 height 40
